Goal: Use online tool/utility: Utilize a website feature to perform a specific function

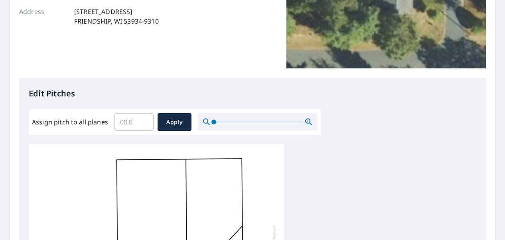
scroll to position [132, 0]
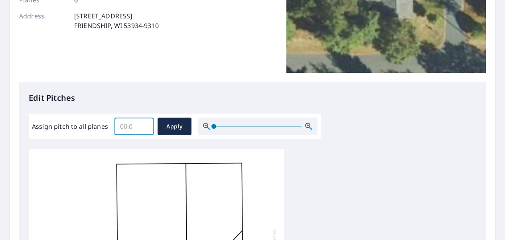
click at [138, 118] on input "Assign pitch to all planes" at bounding box center [134, 126] width 39 height 22
type input "4"
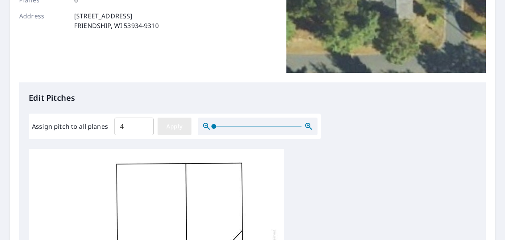
click at [185, 126] on button "Apply" at bounding box center [175, 126] width 34 height 18
type input "4"
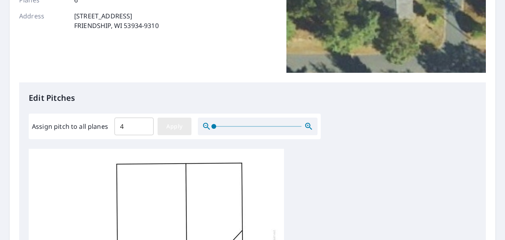
type input "4"
click at [183, 130] on span "Apply" at bounding box center [174, 126] width 21 height 10
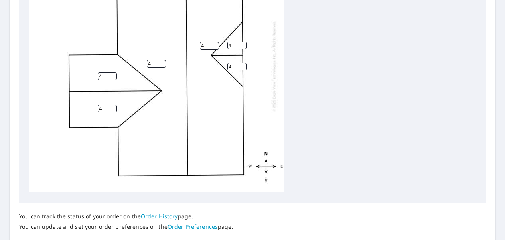
scroll to position [392, 0]
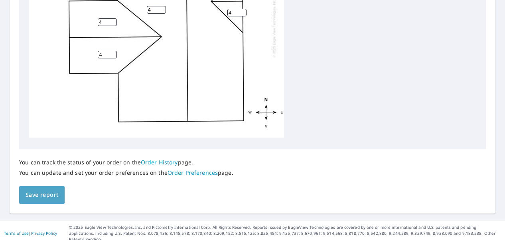
click at [45, 197] on span "Save report" at bounding box center [42, 195] width 33 height 10
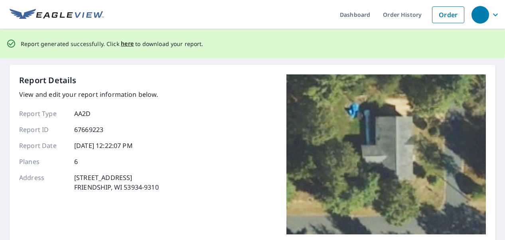
scroll to position [0, 0]
click at [126, 47] on span "here" at bounding box center [127, 44] width 13 height 10
